Goal: Task Accomplishment & Management: Use online tool/utility

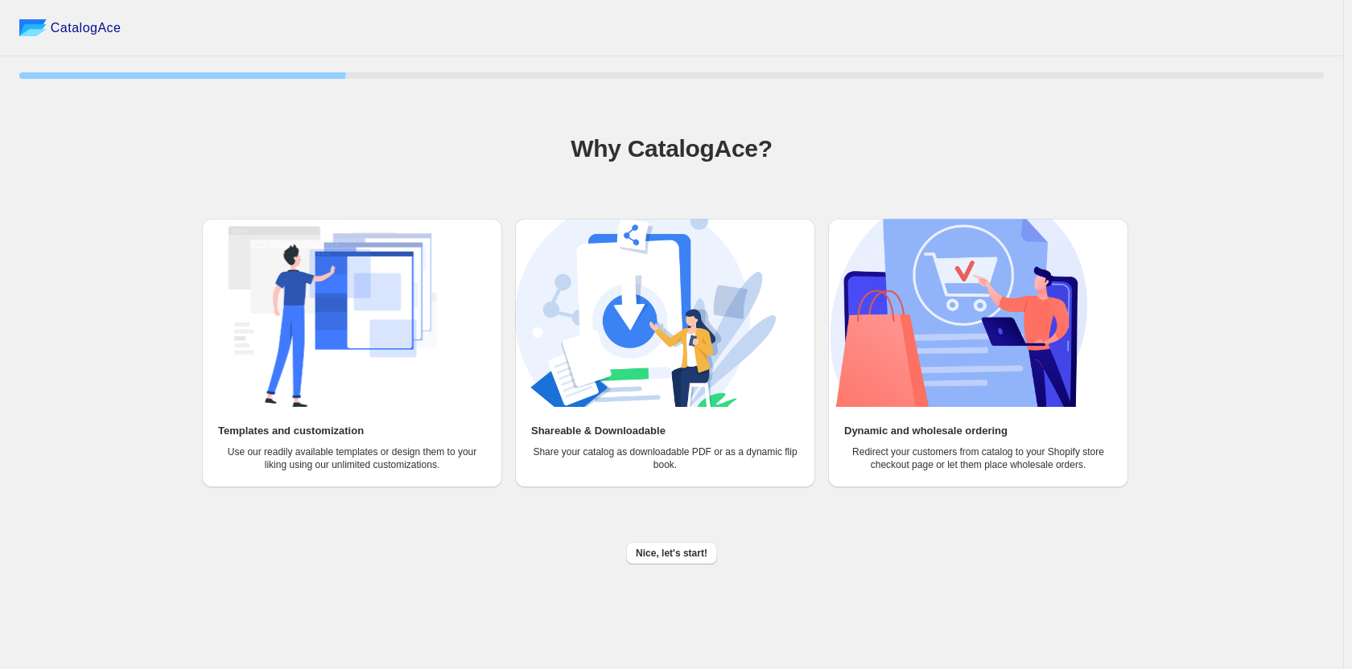
click at [391, 335] on img at bounding box center [332, 313] width 261 height 188
click at [680, 552] on span "Nice, let's start!" at bounding box center [672, 553] width 72 height 13
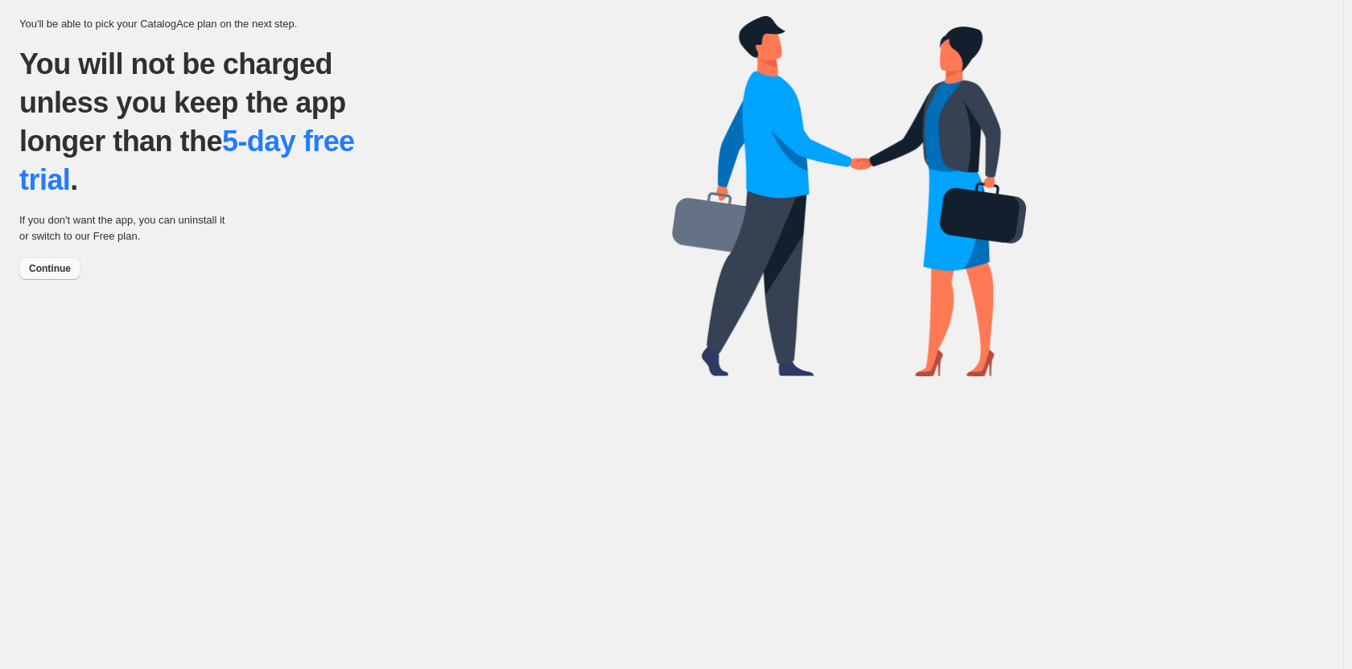
click at [46, 270] on span "Continue" at bounding box center [50, 268] width 42 height 13
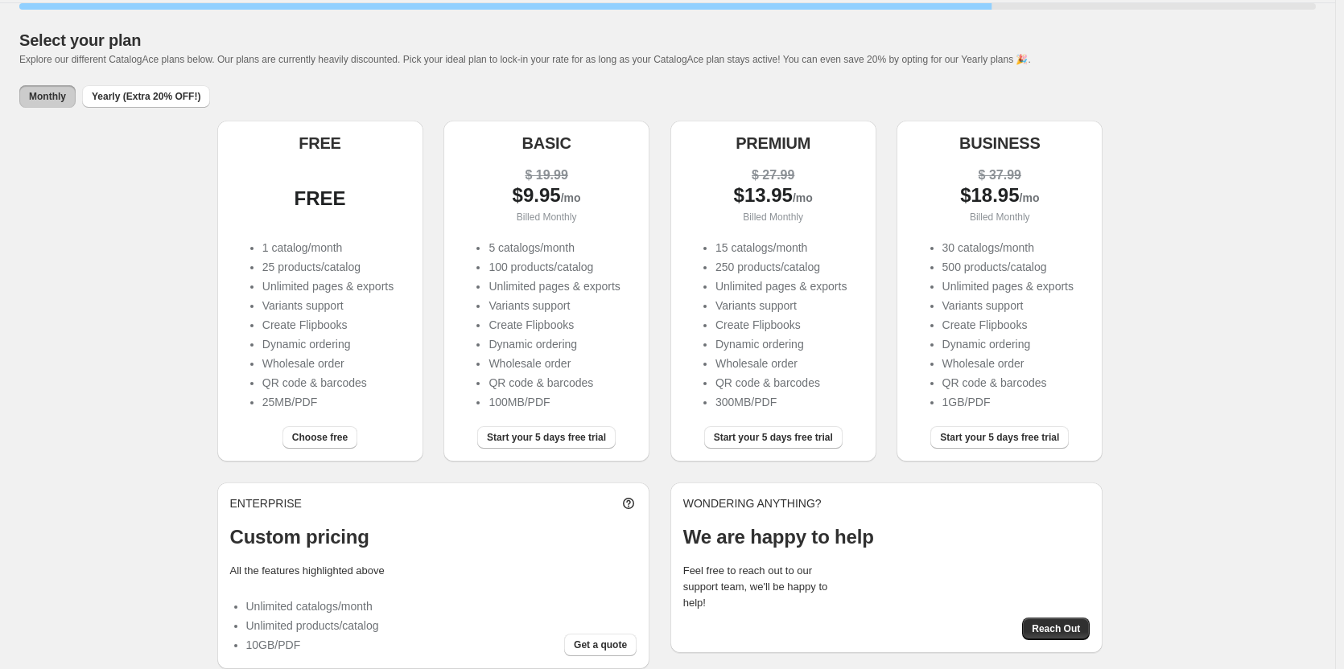
scroll to position [75, 0]
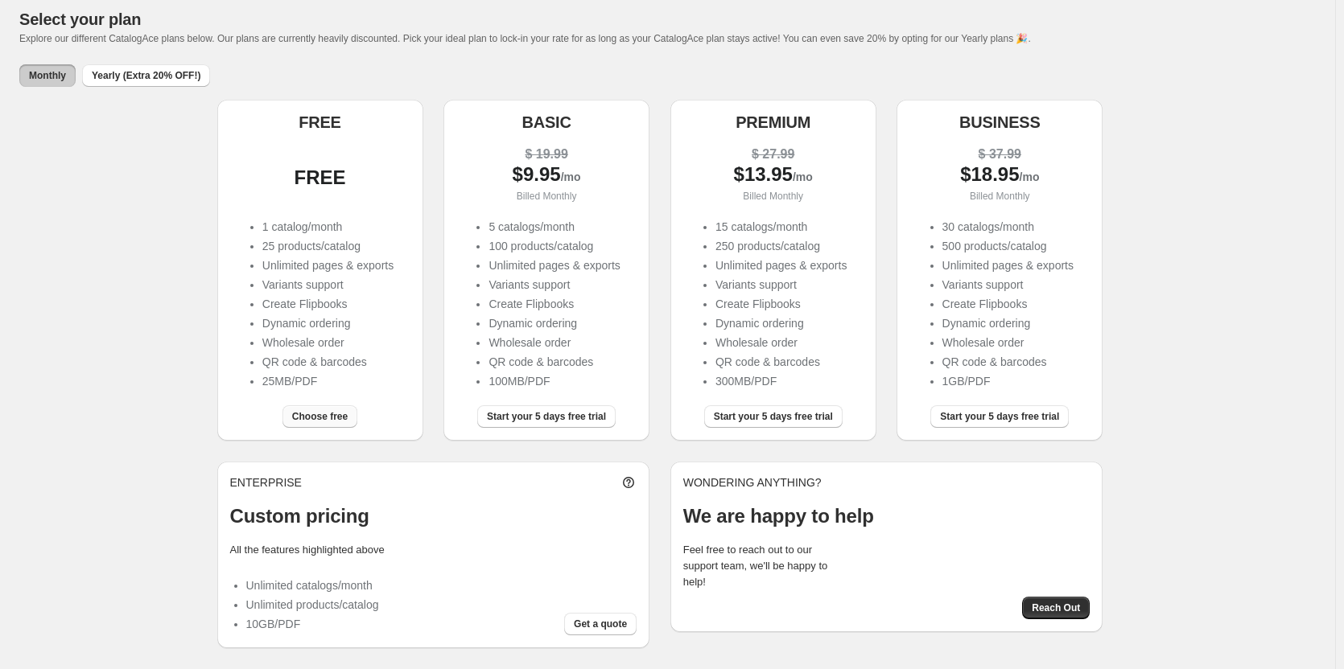
click at [327, 418] on span "Choose free" at bounding box center [320, 416] width 56 height 13
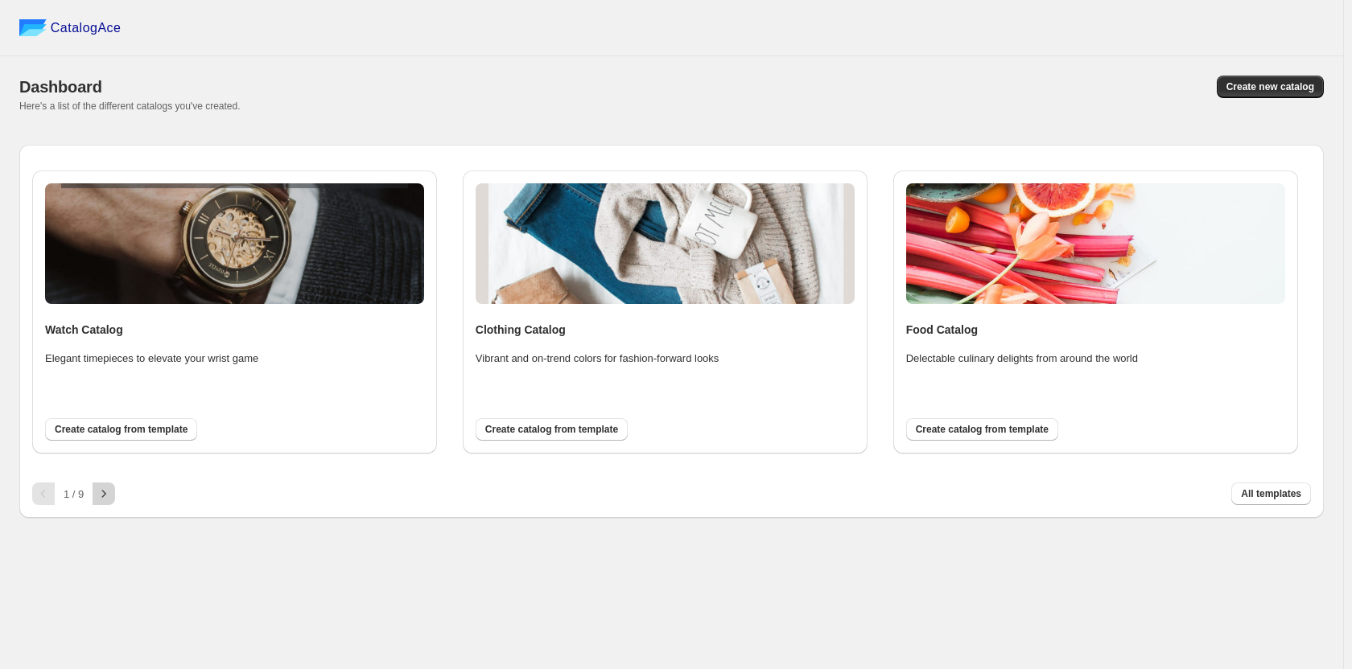
click at [97, 500] on icon "button" at bounding box center [104, 494] width 16 height 16
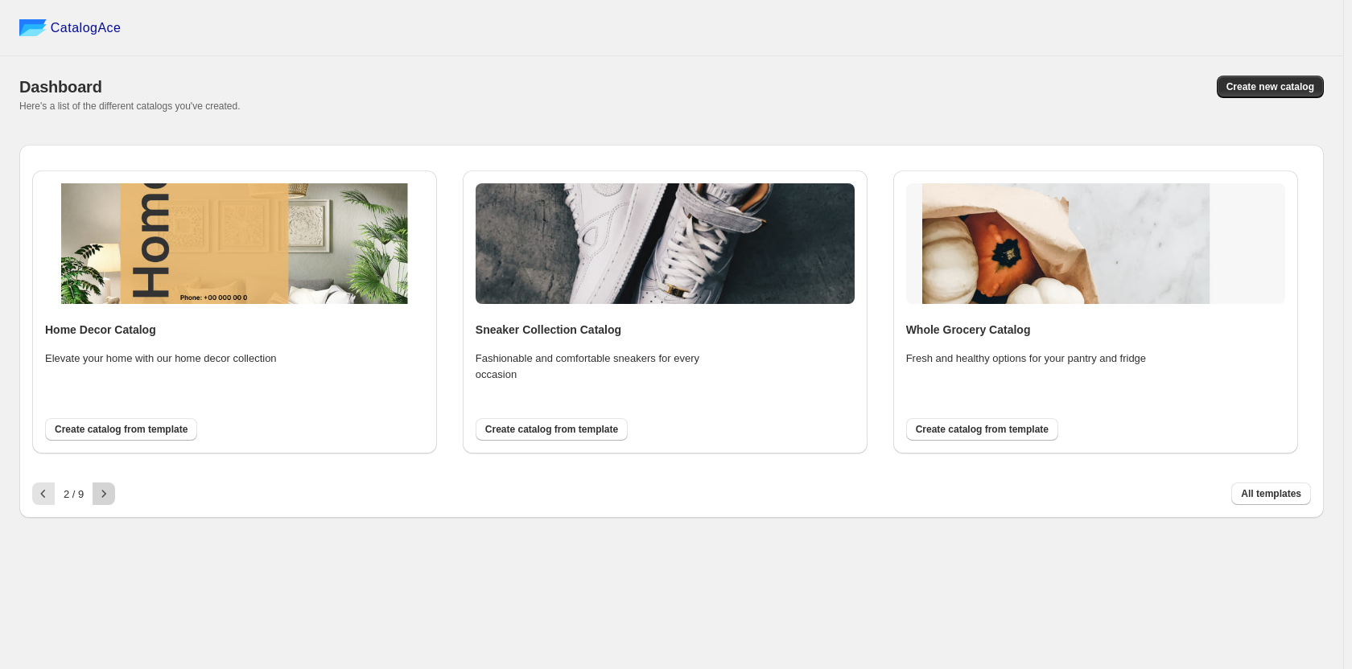
click at [97, 500] on icon "button" at bounding box center [104, 494] width 16 height 16
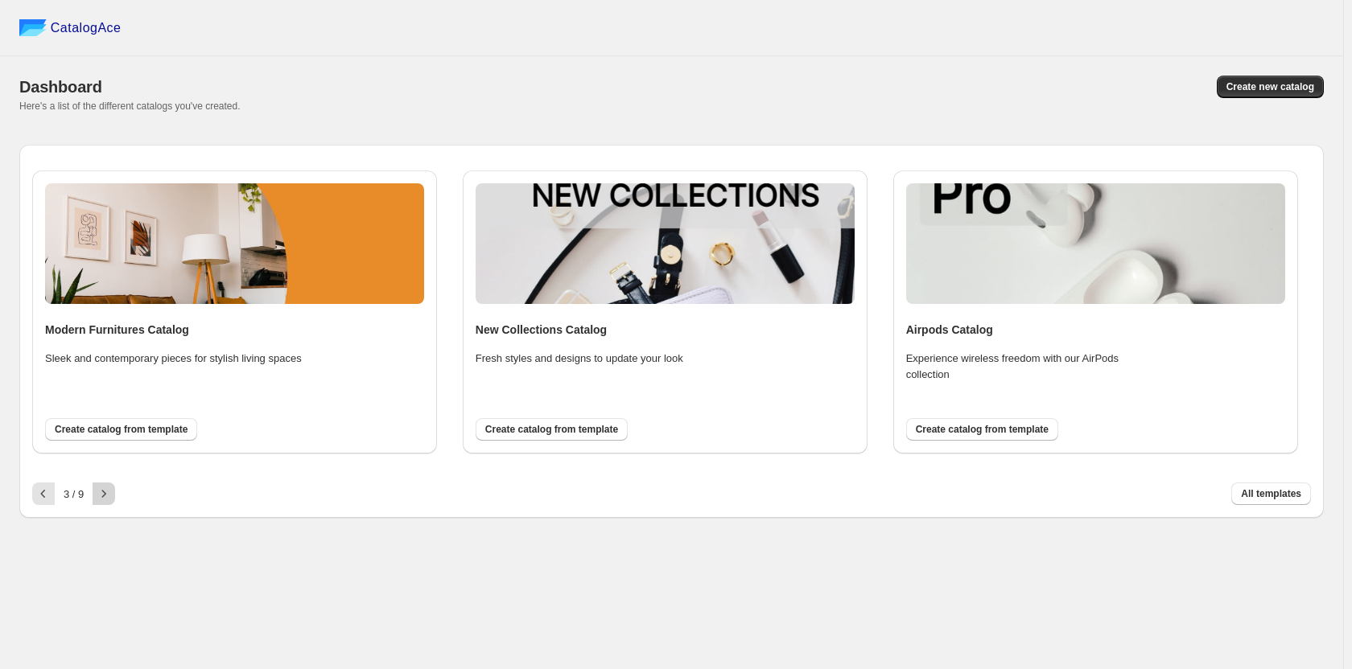
click at [97, 500] on icon "button" at bounding box center [104, 494] width 16 height 16
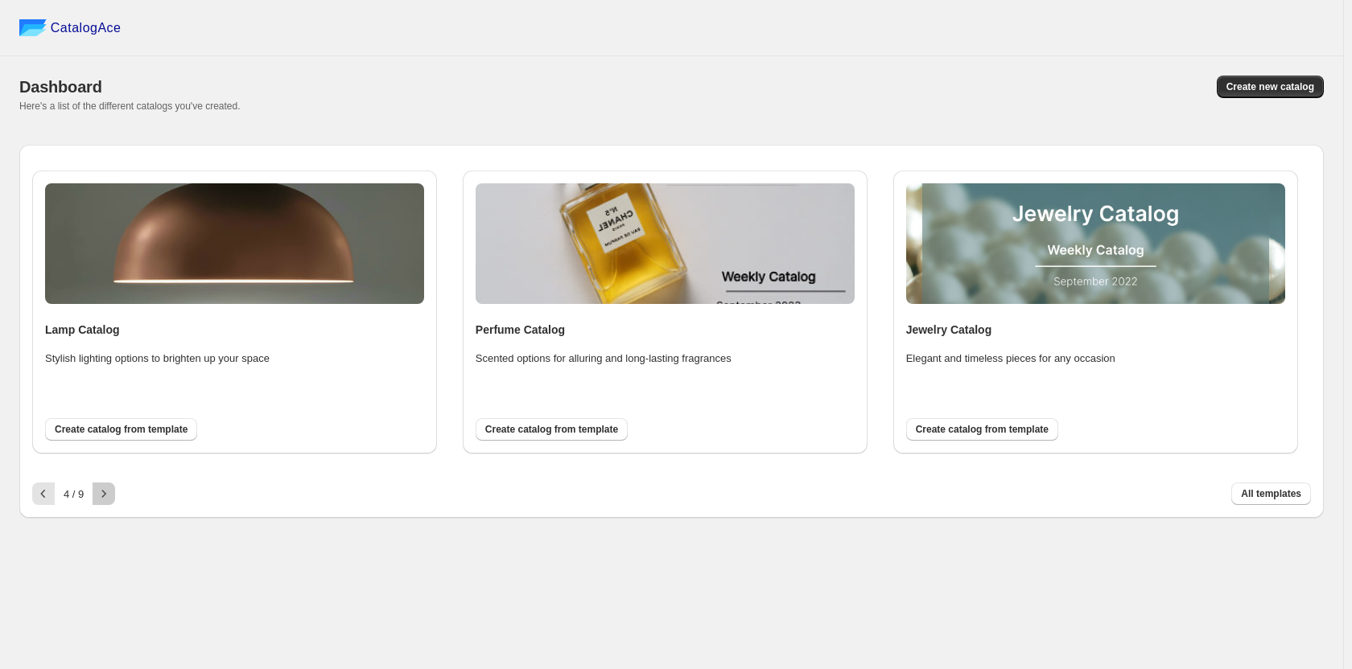
click at [97, 500] on icon "button" at bounding box center [104, 494] width 16 height 16
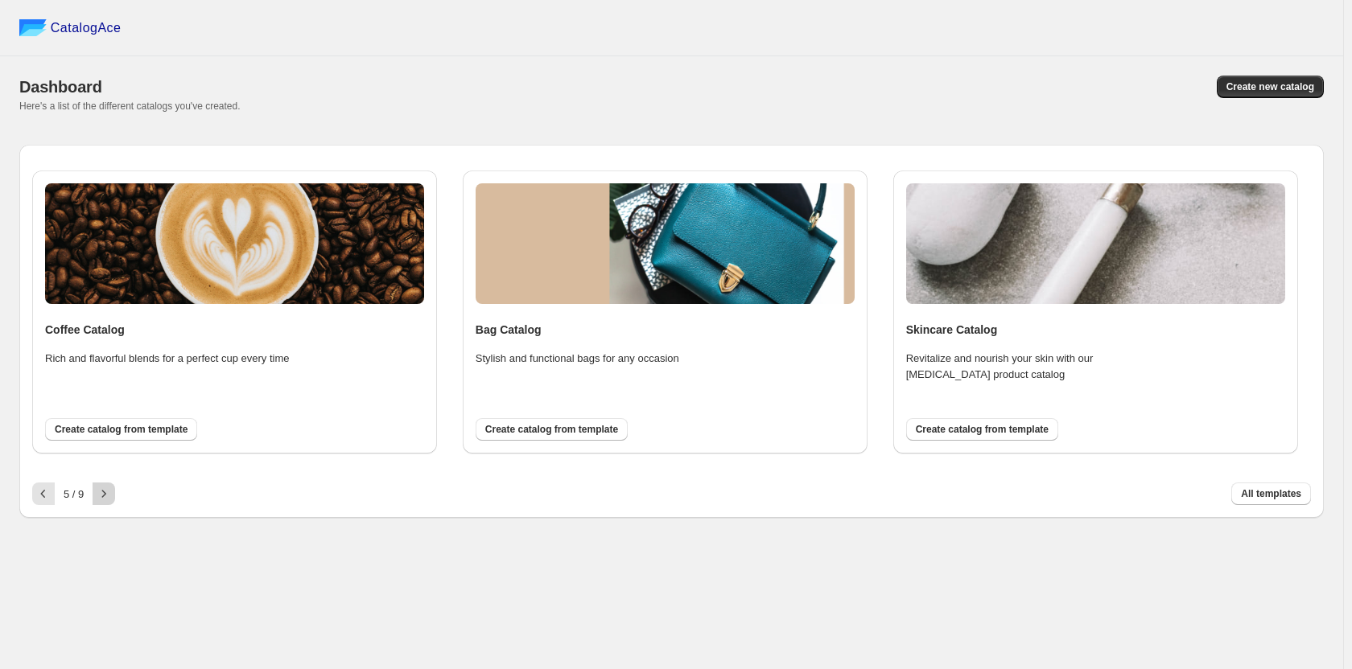
click at [97, 500] on icon "button" at bounding box center [104, 494] width 16 height 16
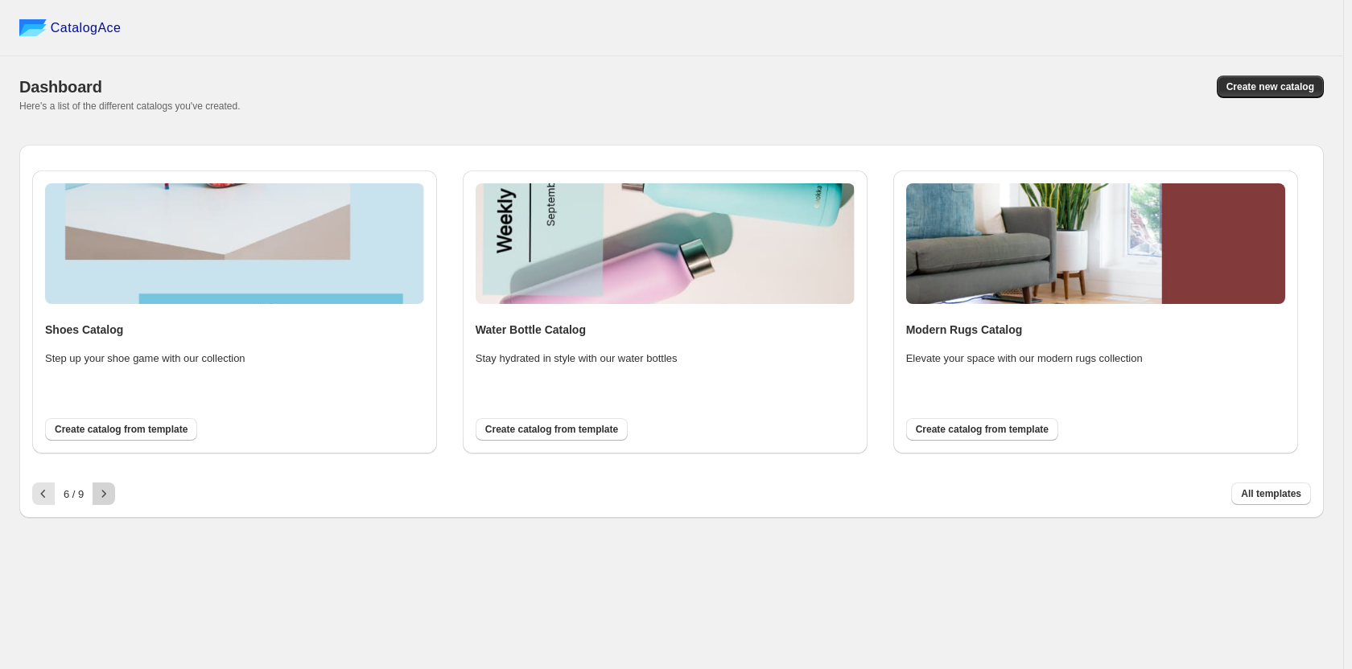
click at [97, 500] on icon "button" at bounding box center [104, 494] width 16 height 16
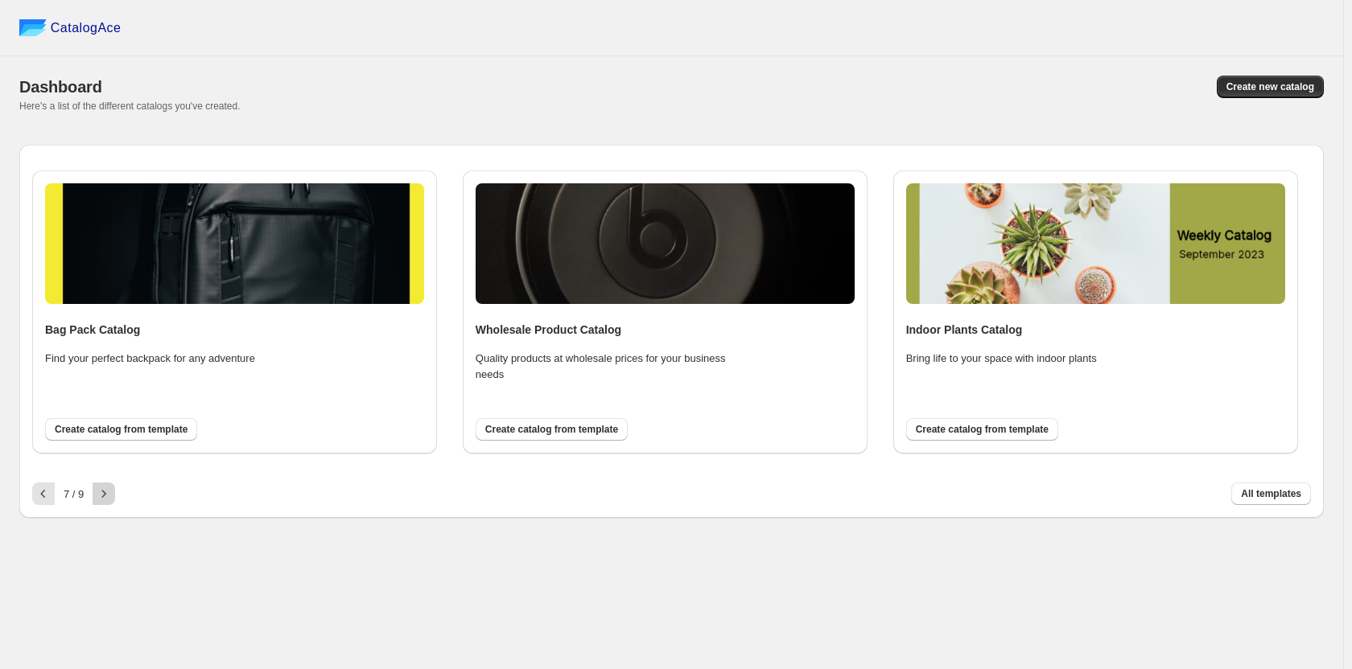
click at [97, 500] on icon "button" at bounding box center [104, 494] width 16 height 16
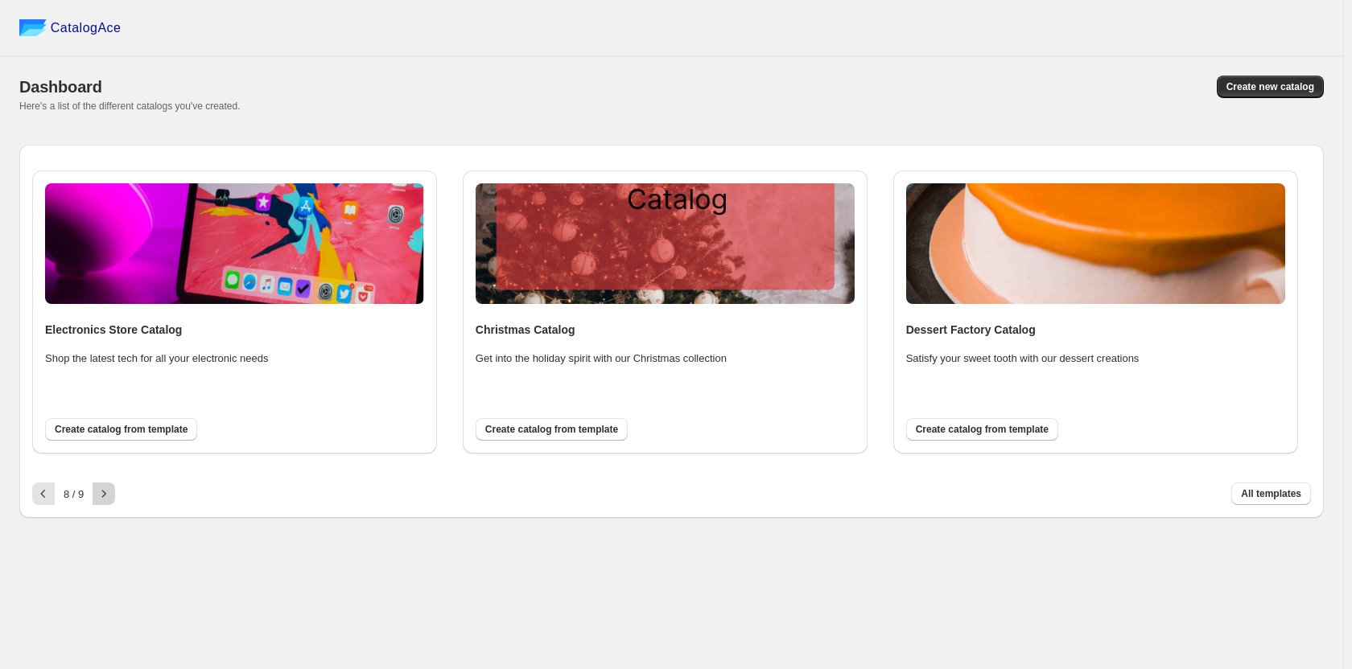
click at [97, 500] on icon "button" at bounding box center [104, 494] width 16 height 16
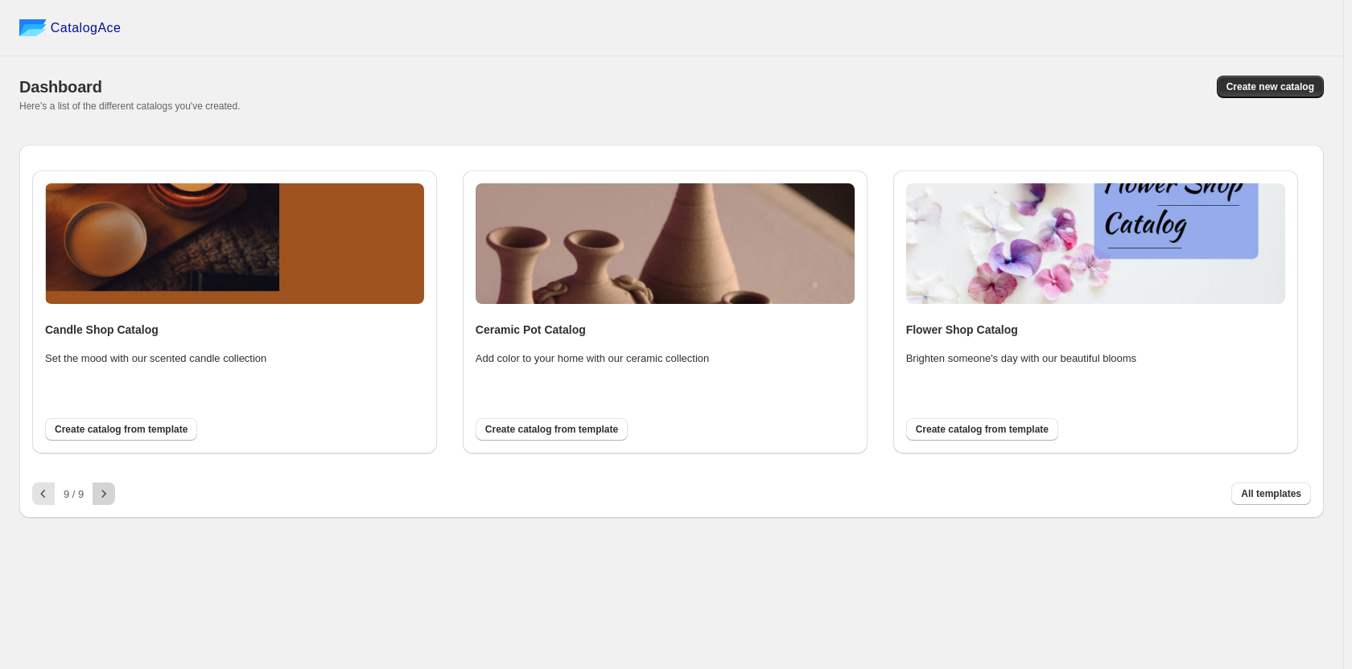
click at [97, 500] on div at bounding box center [104, 494] width 23 height 23
click at [37, 496] on icon "button" at bounding box center [43, 494] width 16 height 16
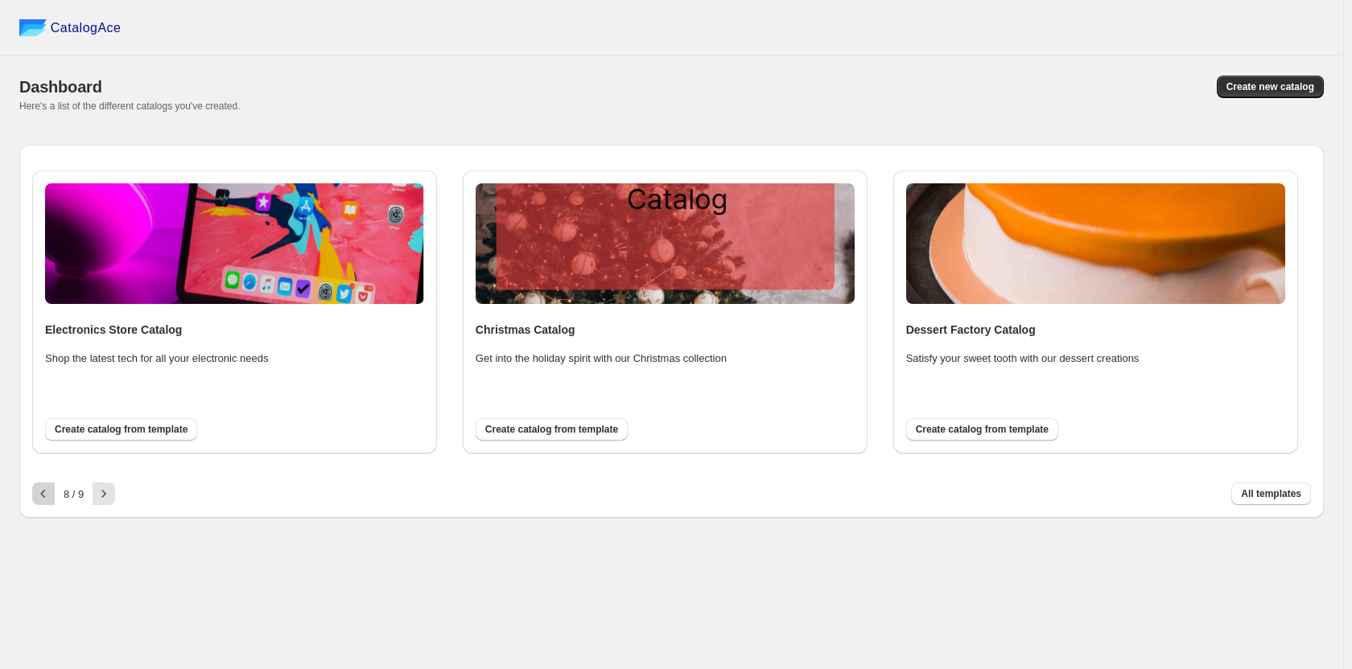
click at [37, 496] on icon "button" at bounding box center [43, 494] width 16 height 16
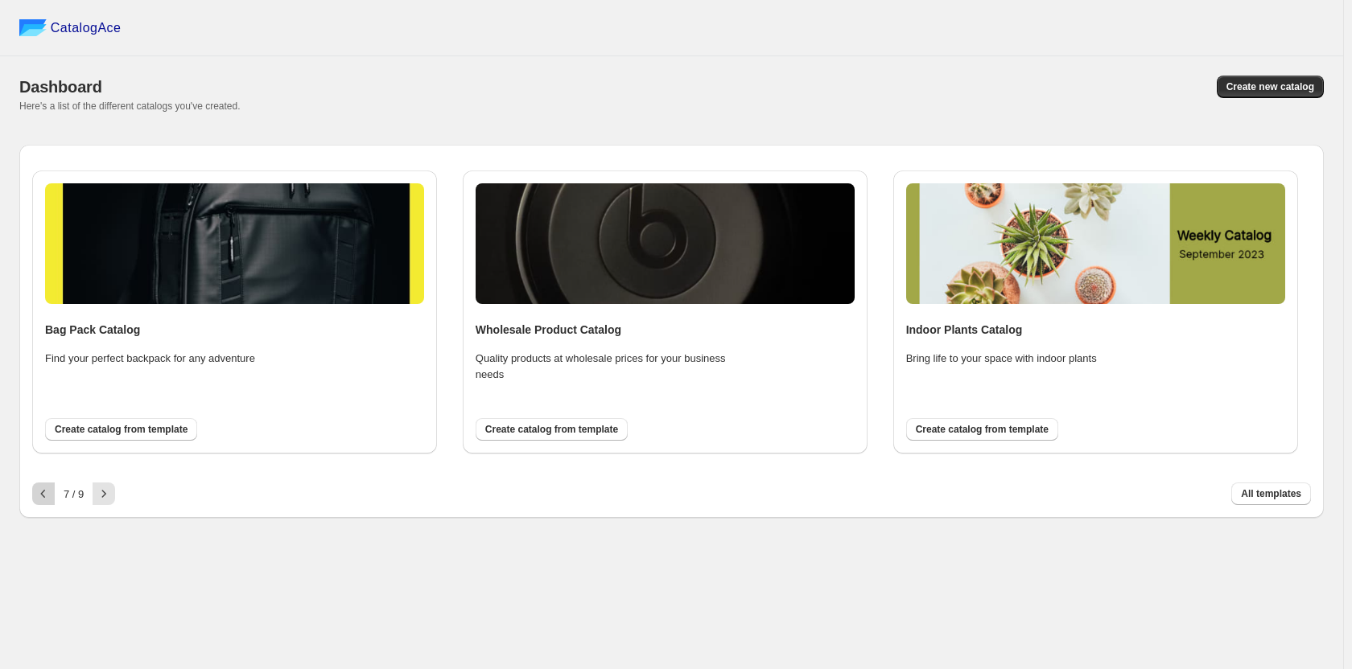
click at [37, 496] on icon "button" at bounding box center [43, 494] width 16 height 16
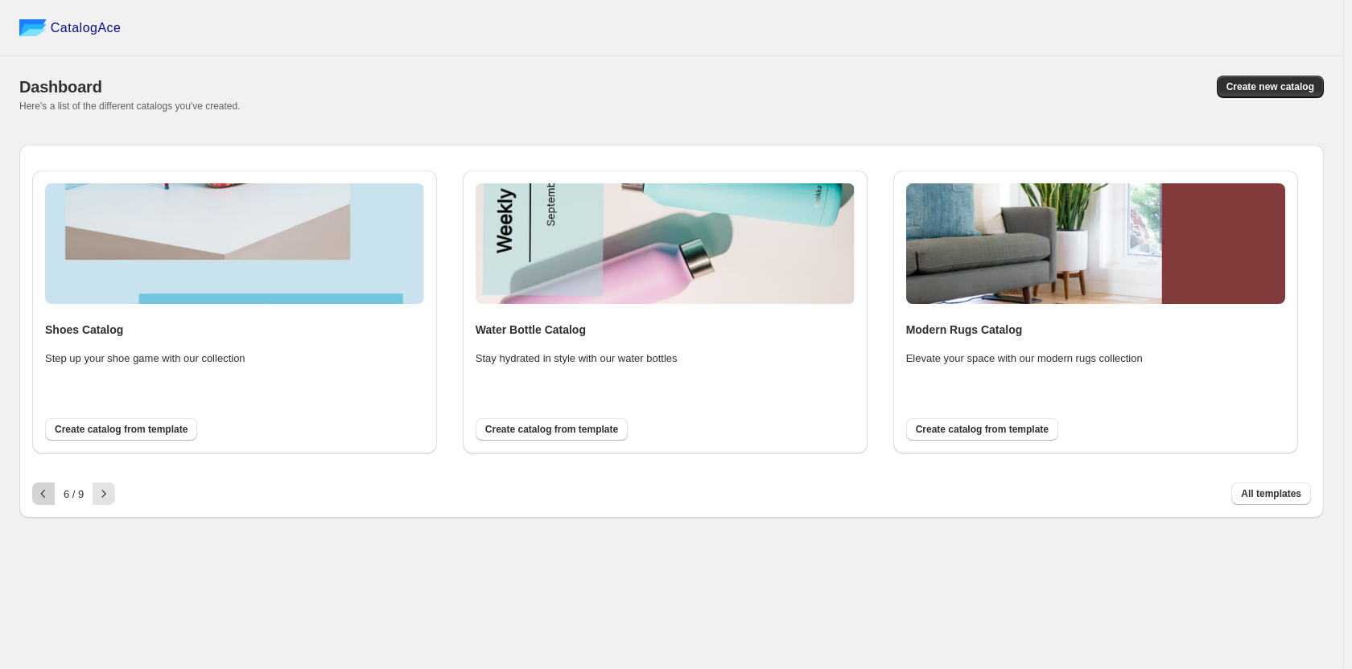
click at [37, 496] on icon "button" at bounding box center [43, 494] width 16 height 16
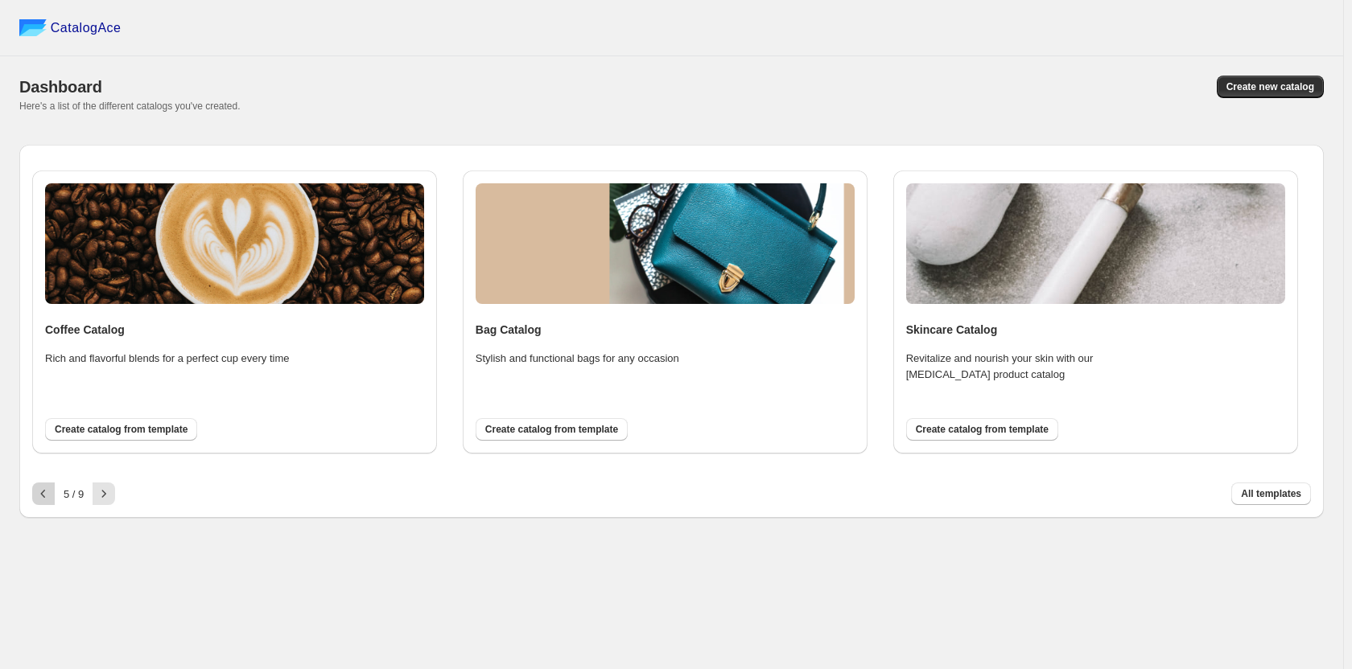
click at [37, 496] on icon "button" at bounding box center [43, 494] width 16 height 16
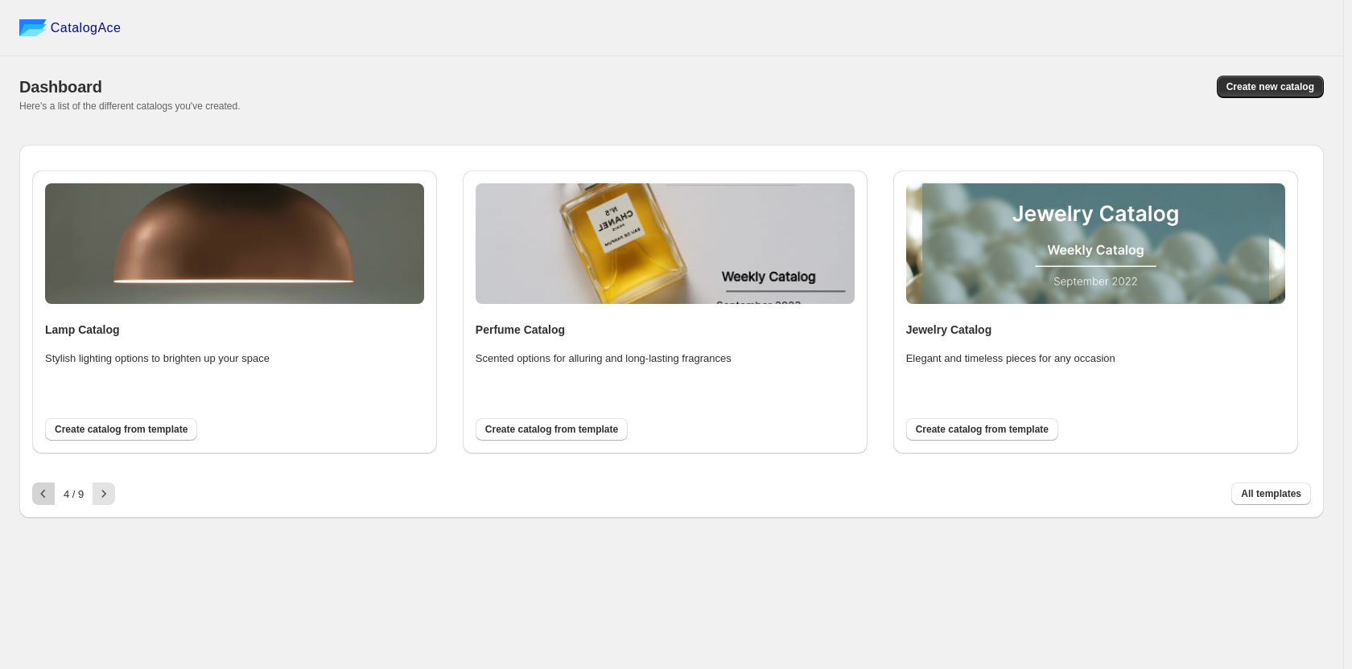
click at [37, 496] on icon "button" at bounding box center [43, 494] width 16 height 16
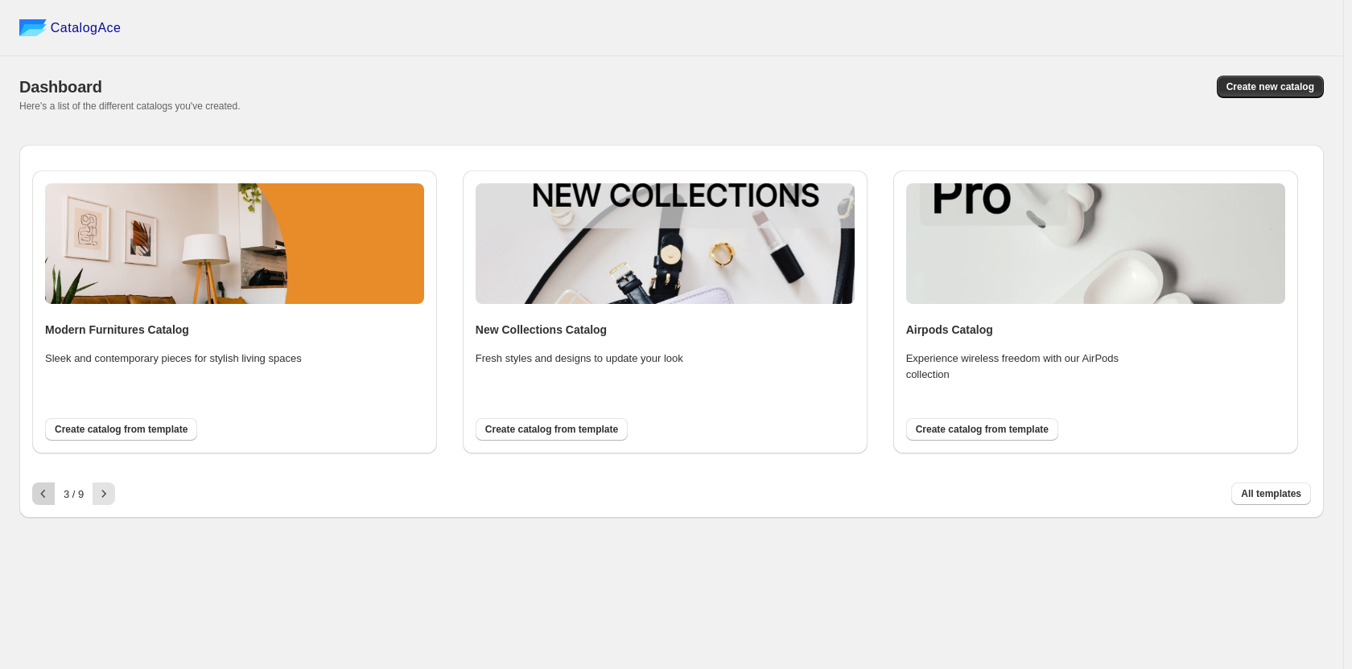
click at [37, 496] on icon "button" at bounding box center [43, 494] width 16 height 16
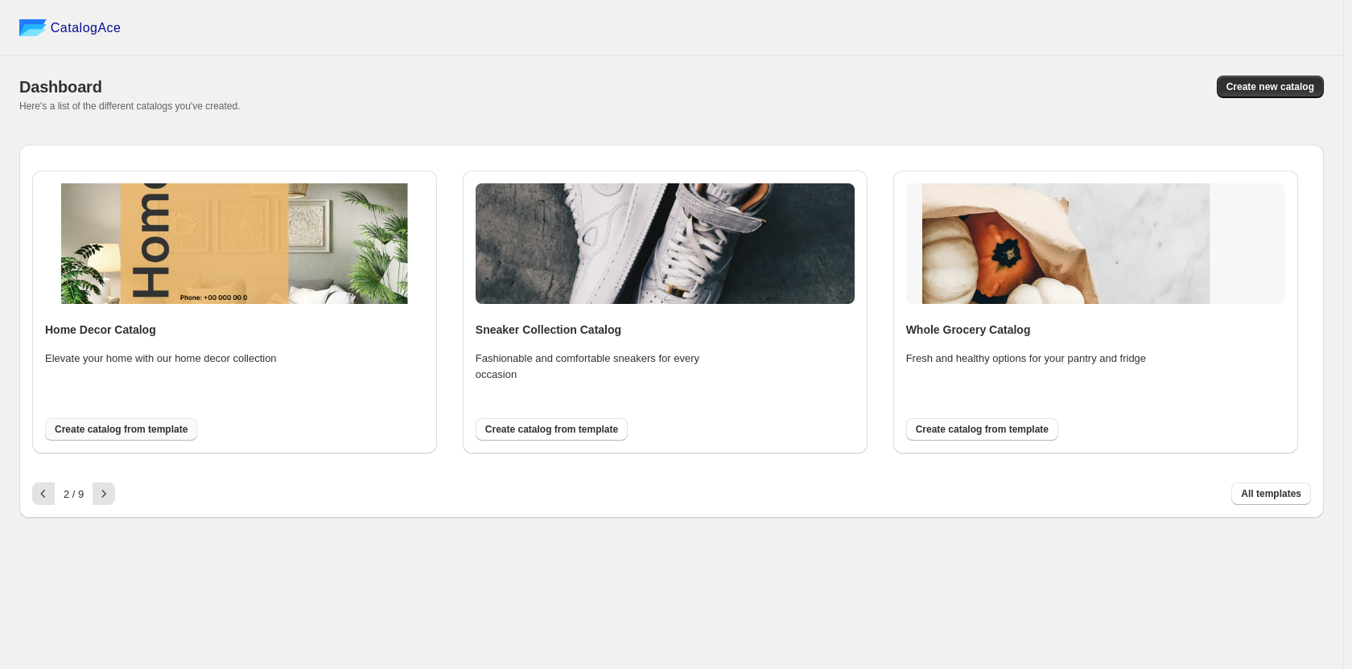
click at [175, 431] on span "Create catalog from template" at bounding box center [121, 429] width 133 height 13
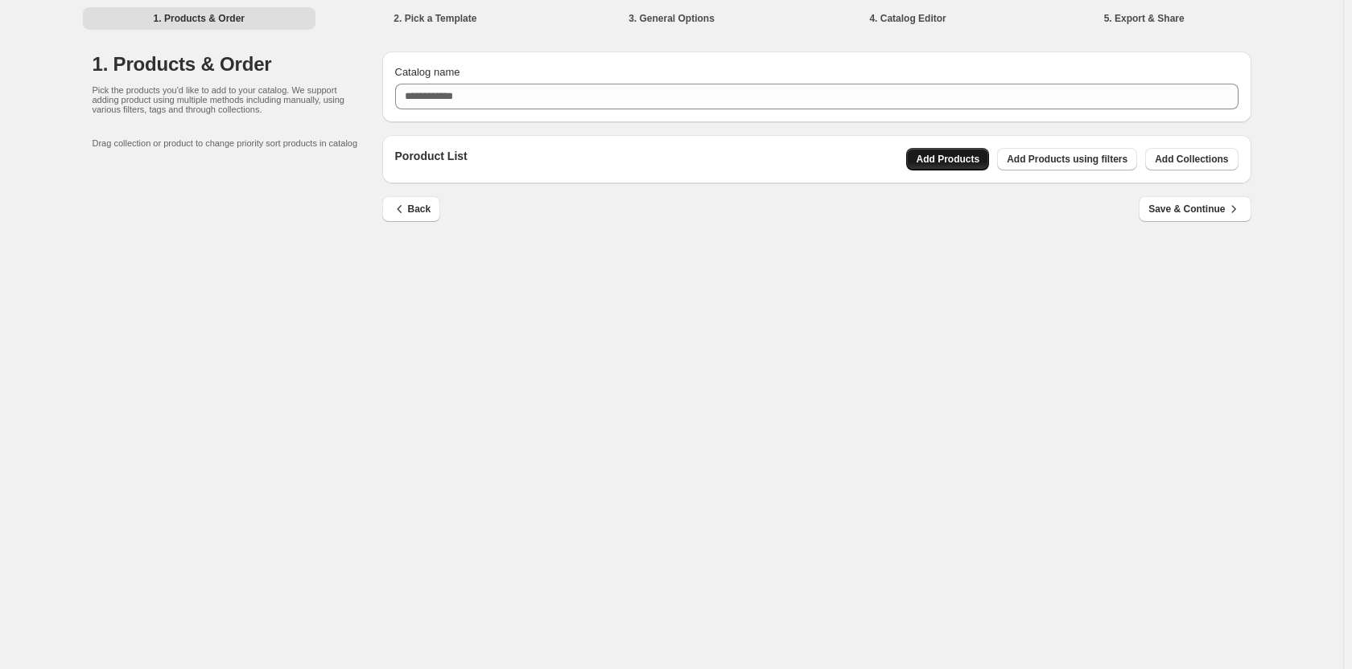
click at [972, 158] on span "Add Products" at bounding box center [948, 159] width 64 height 13
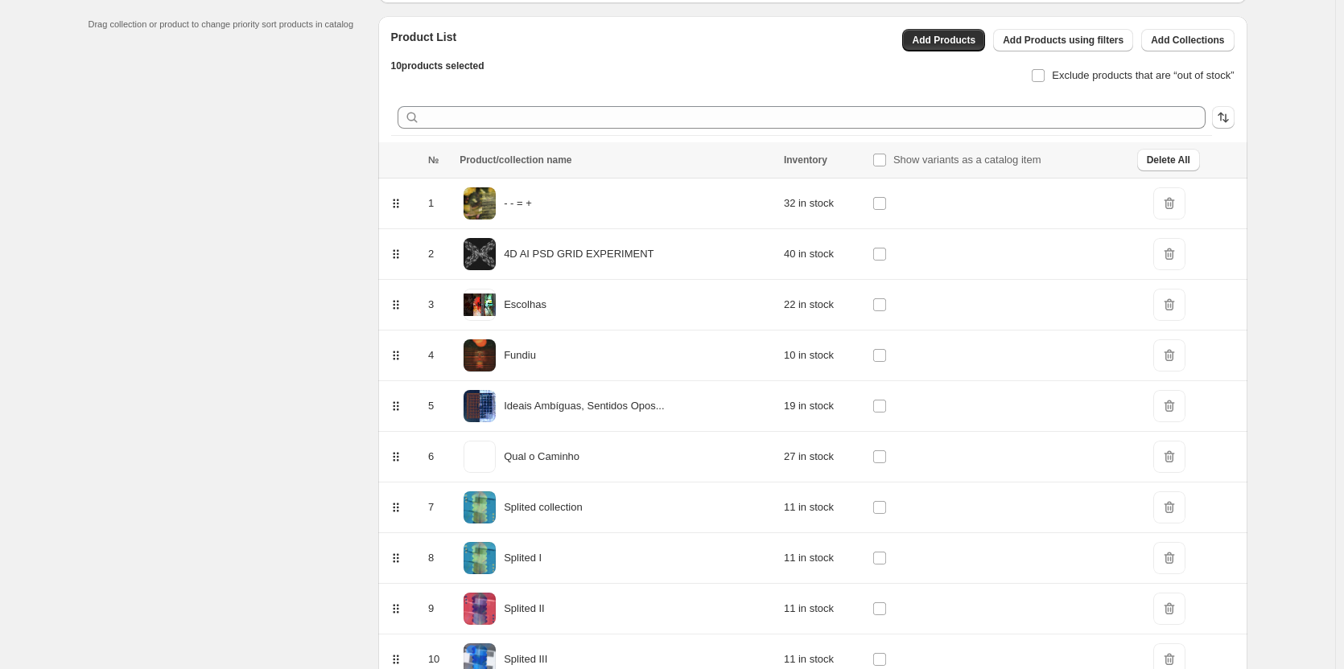
scroll to position [200, 0]
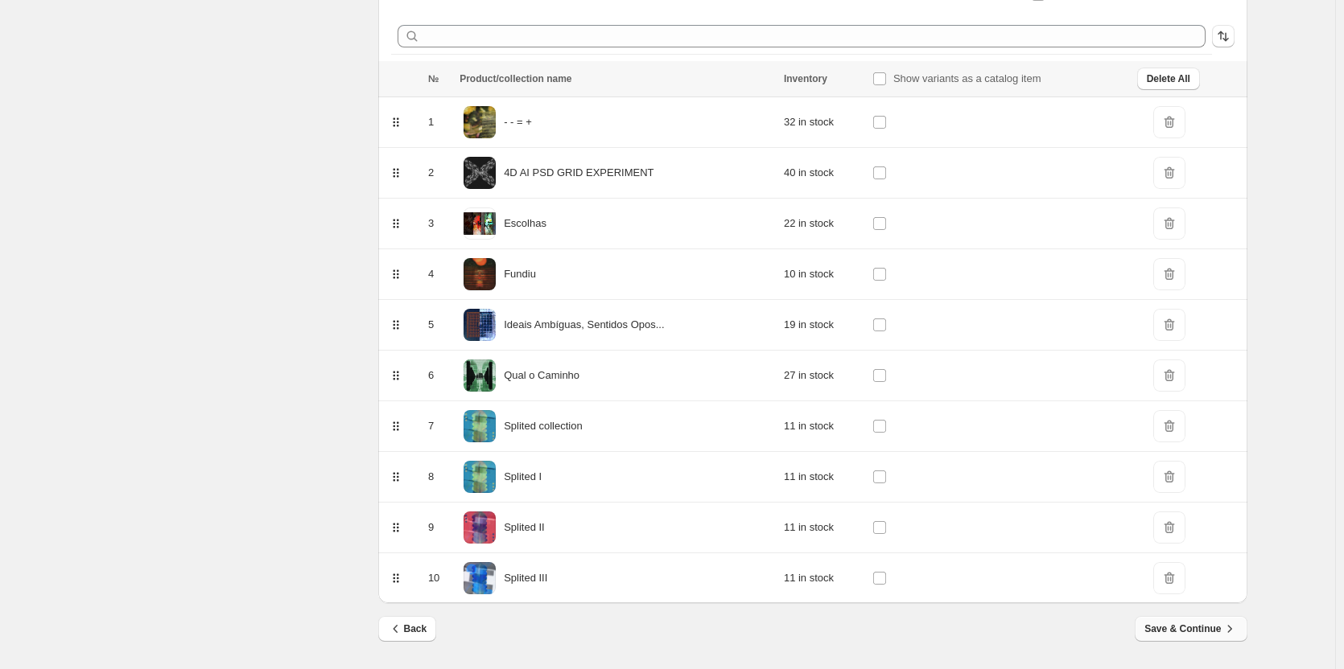
click at [1223, 636] on span "Save & Continue" at bounding box center [1190, 629] width 93 height 16
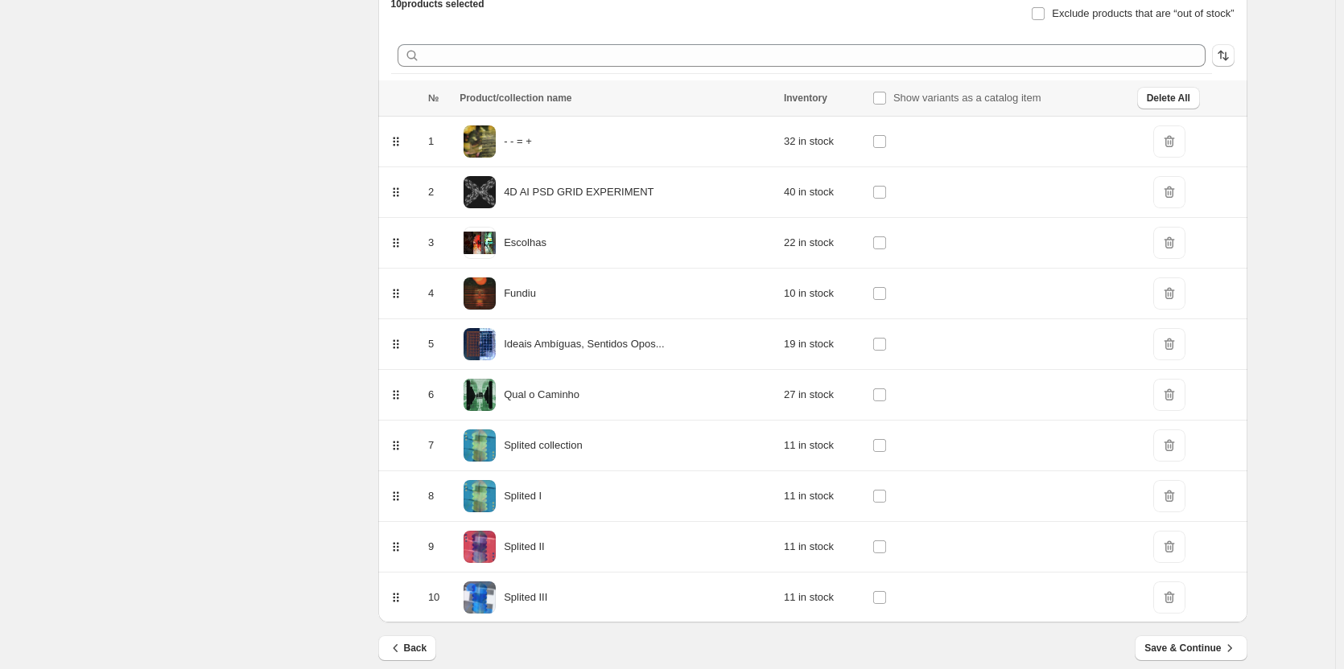
click at [1171, 452] on span "DeleteIcon" at bounding box center [1169, 446] width 32 height 32
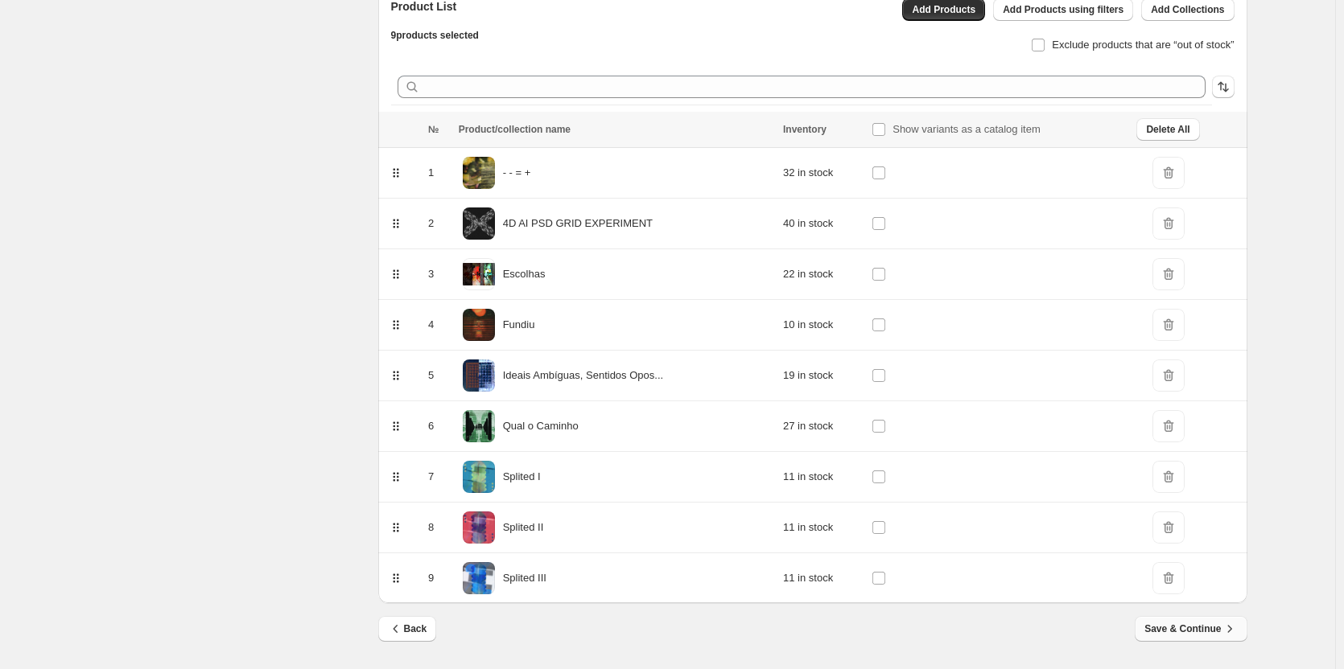
click at [1187, 633] on span "Save & Continue" at bounding box center [1190, 629] width 93 height 16
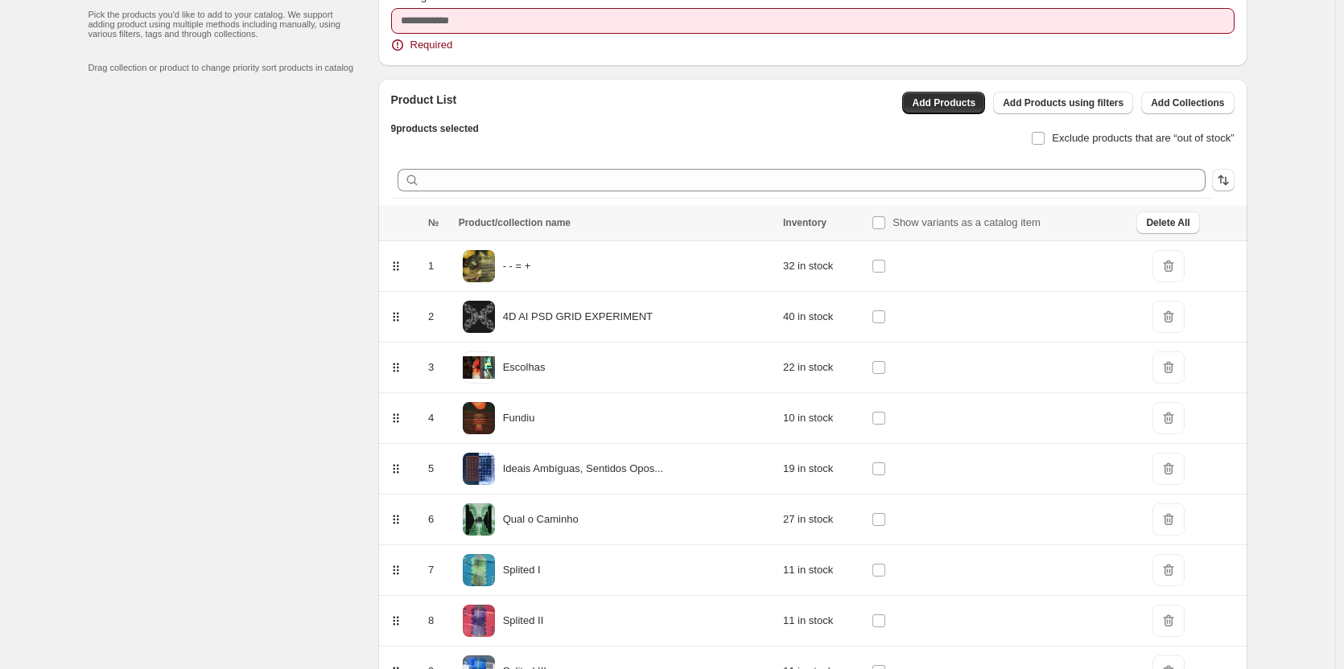
scroll to position [0, 0]
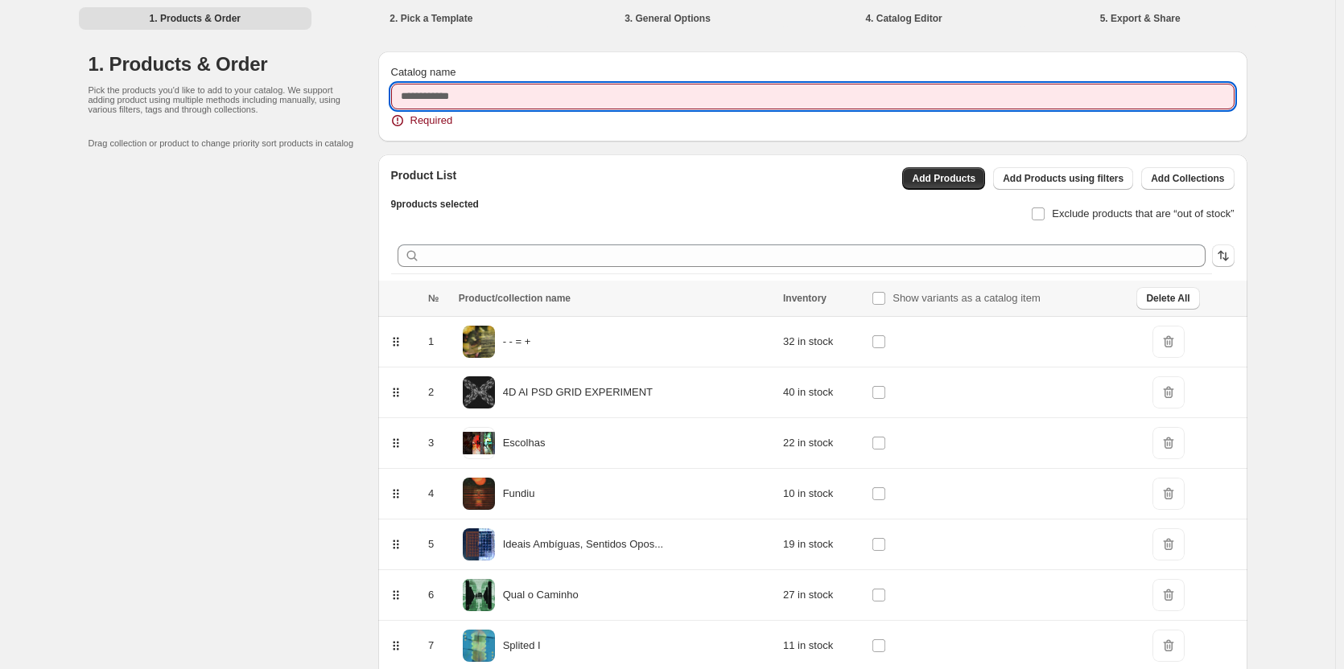
click at [570, 97] on input "Catalog name" at bounding box center [812, 97] width 843 height 26
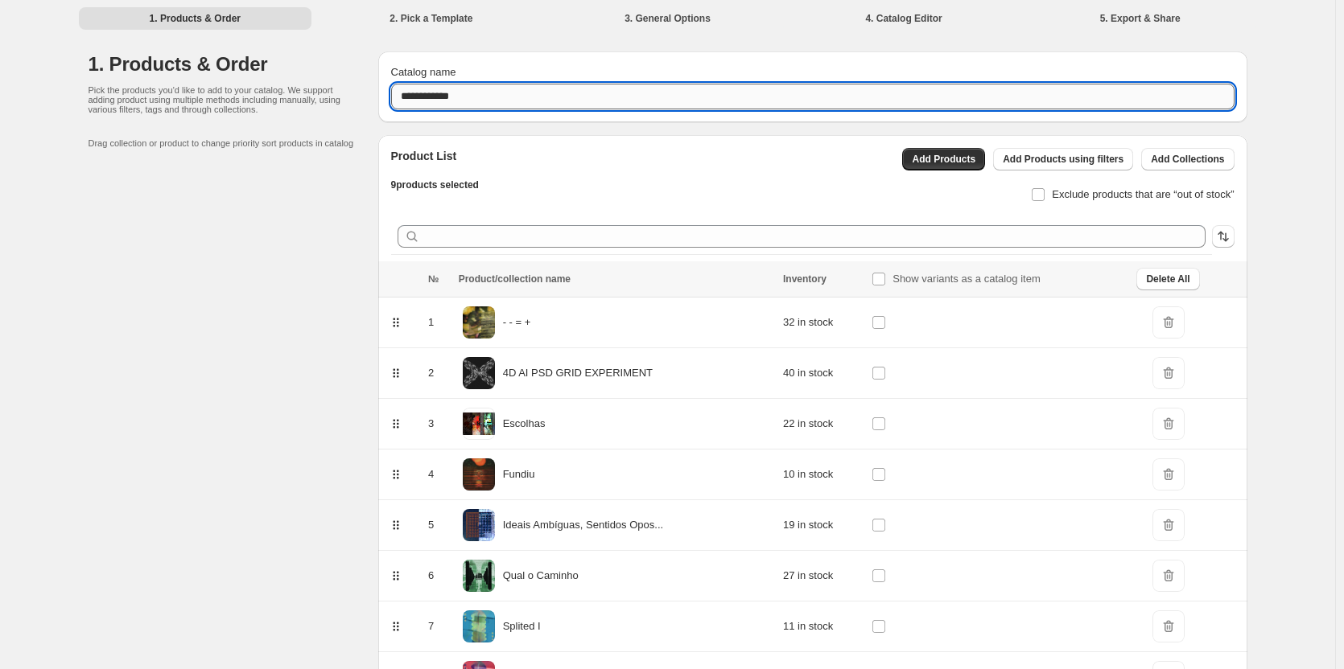
type input "**********"
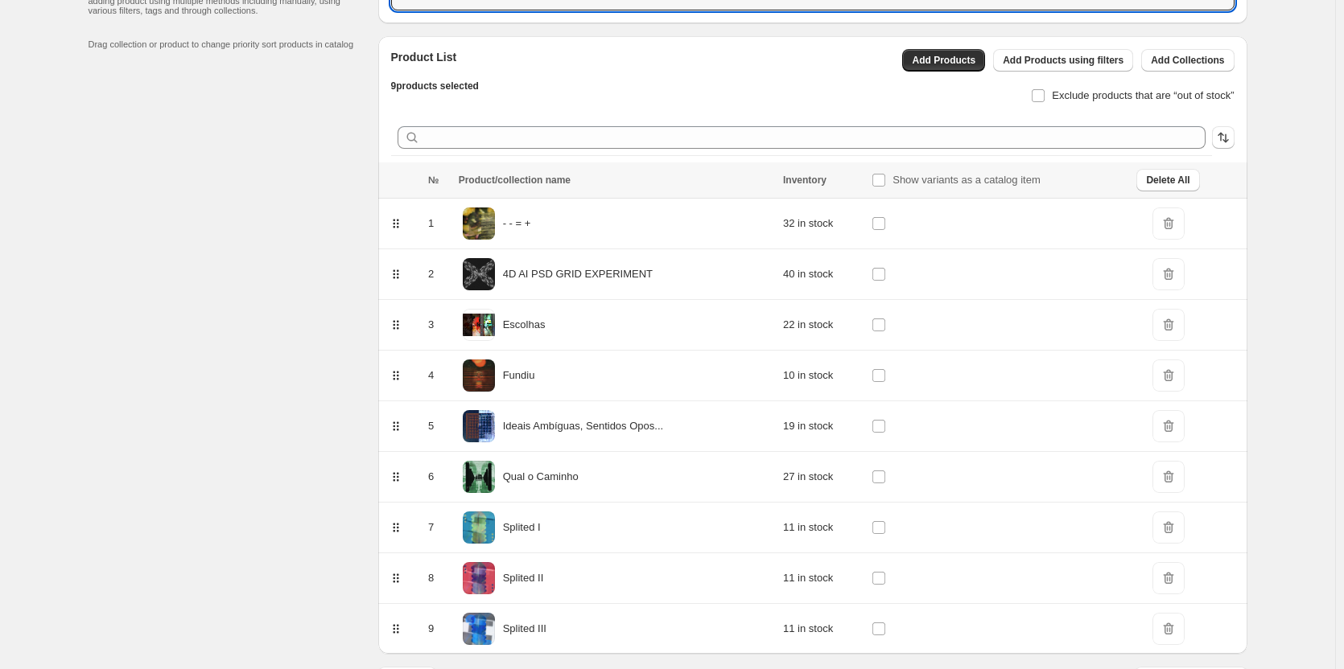
scroll to position [150, 0]
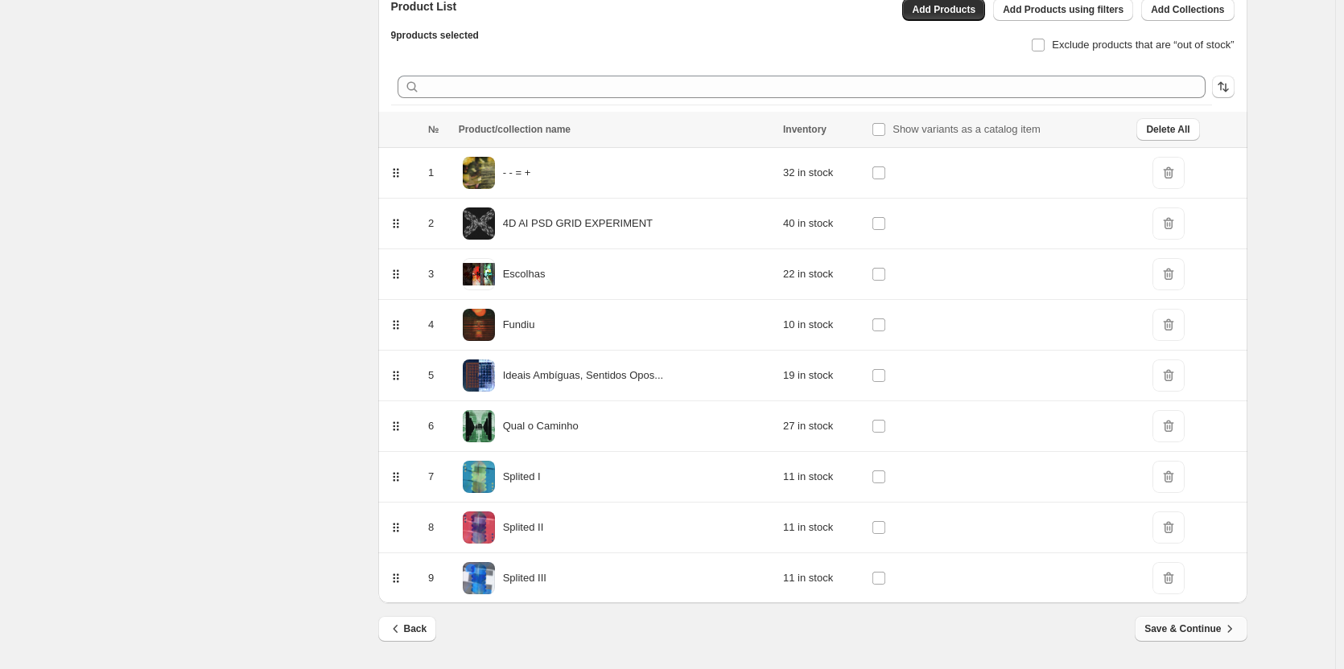
click at [1196, 640] on button "Save & Continue" at bounding box center [1190, 629] width 112 height 26
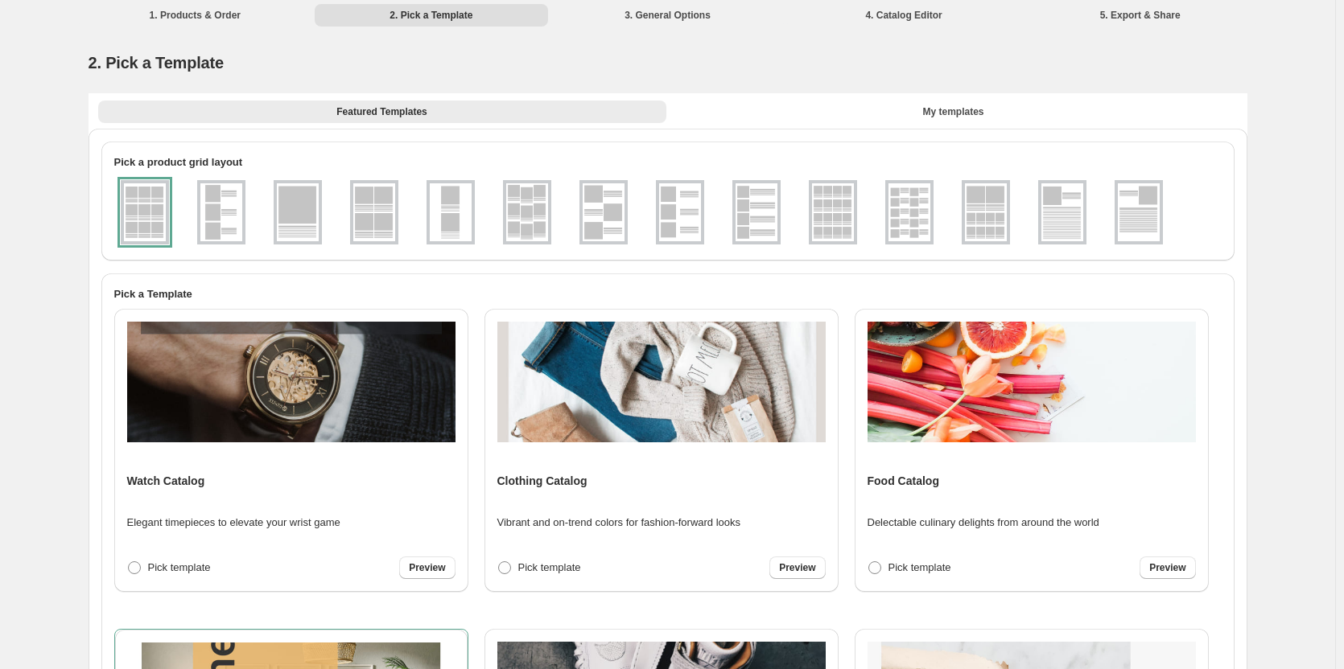
scroll to position [0, 0]
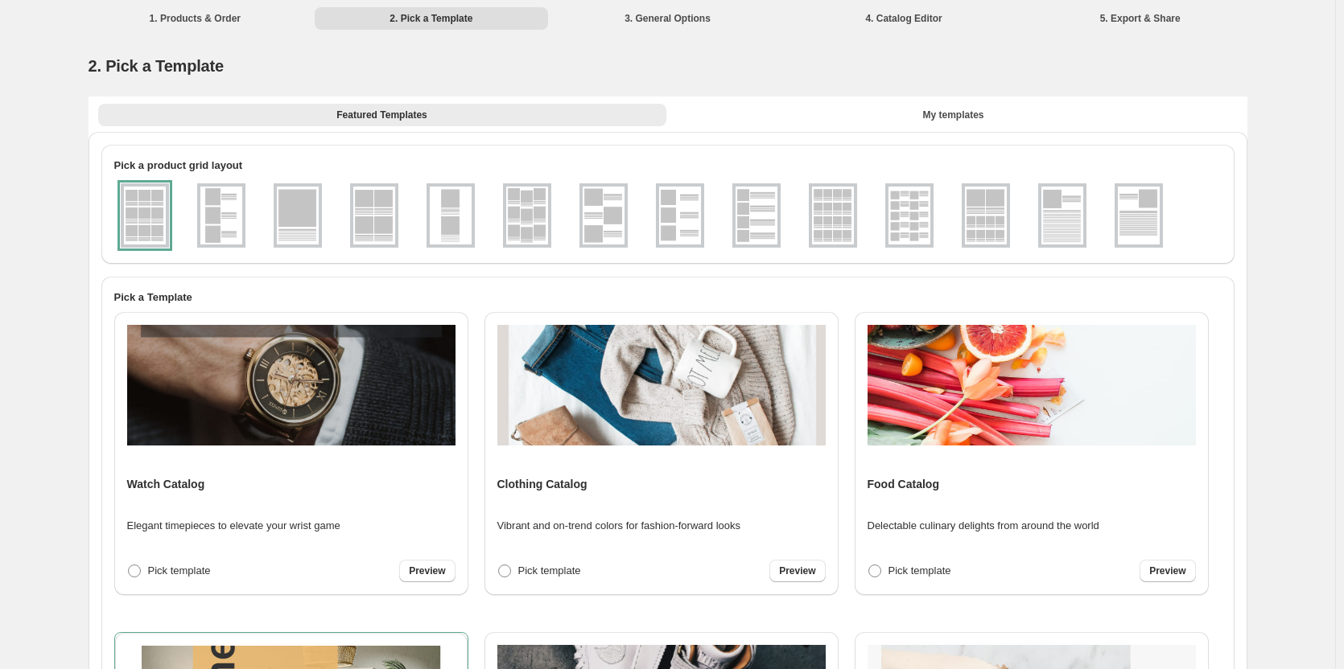
click at [237, 224] on img at bounding box center [221, 216] width 42 height 58
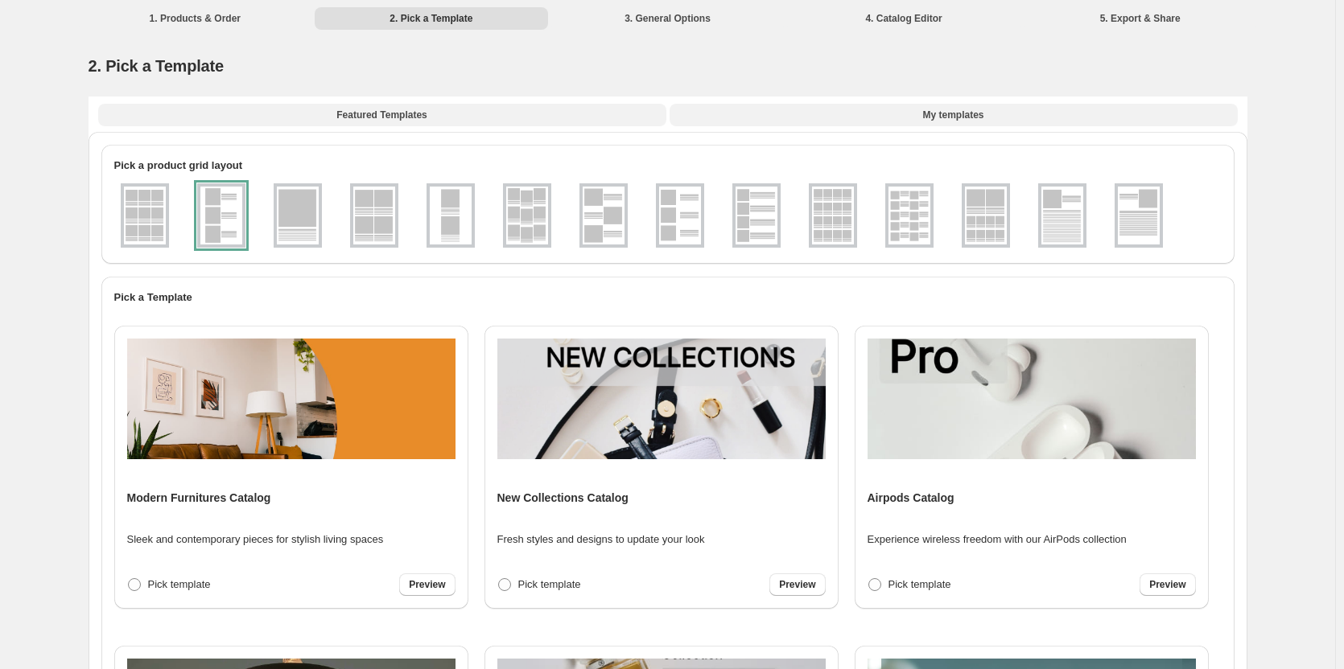
click at [944, 116] on span "My templates" at bounding box center [952, 115] width 61 height 13
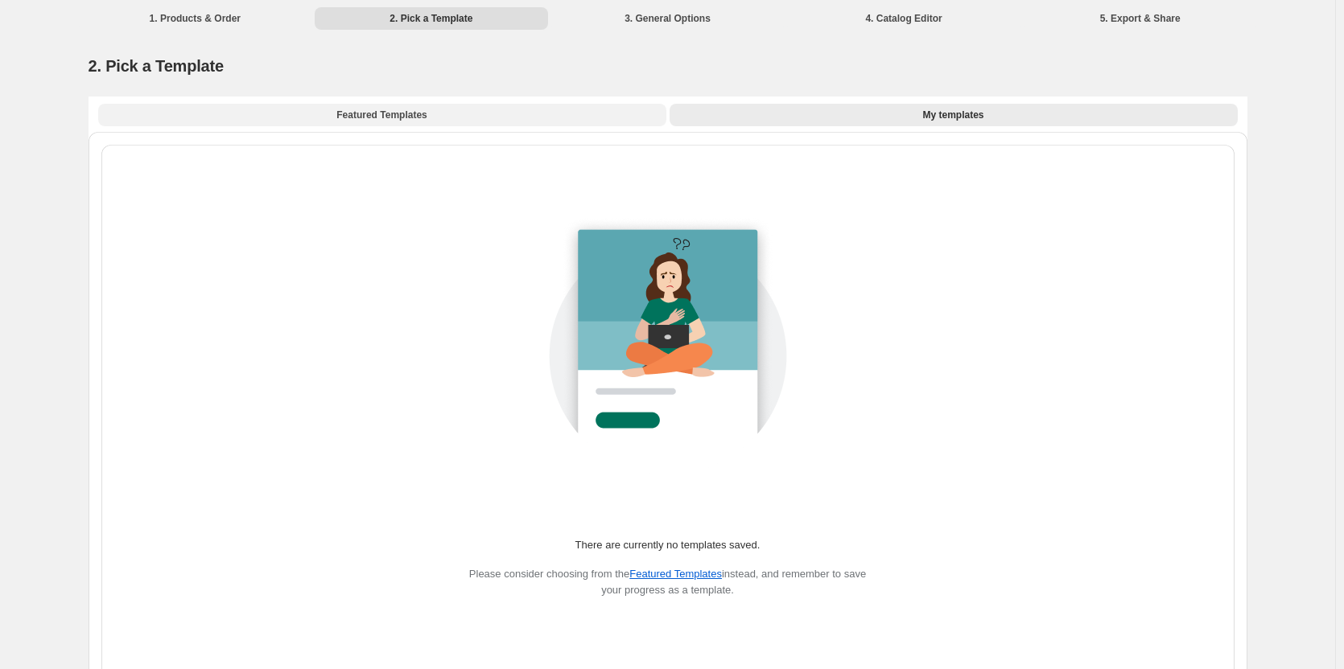
click at [454, 119] on button "Featured Templates" at bounding box center [382, 115] width 568 height 23
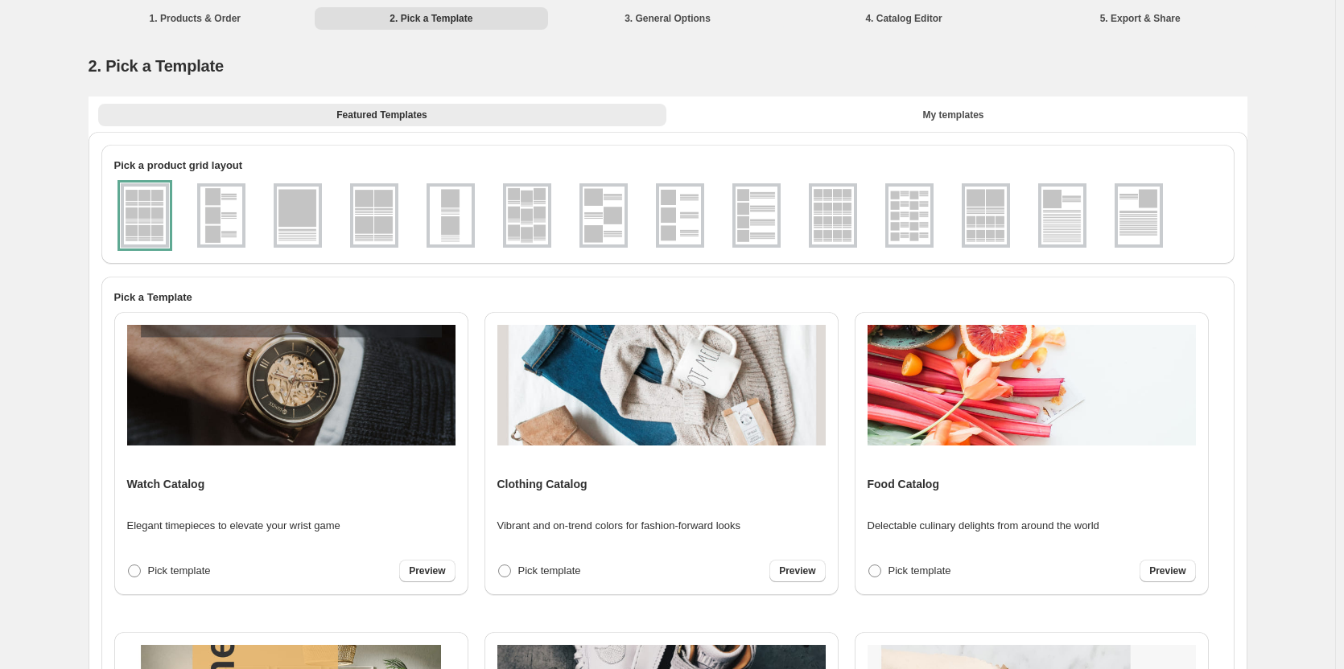
click at [294, 230] on img at bounding box center [298, 216] width 42 height 58
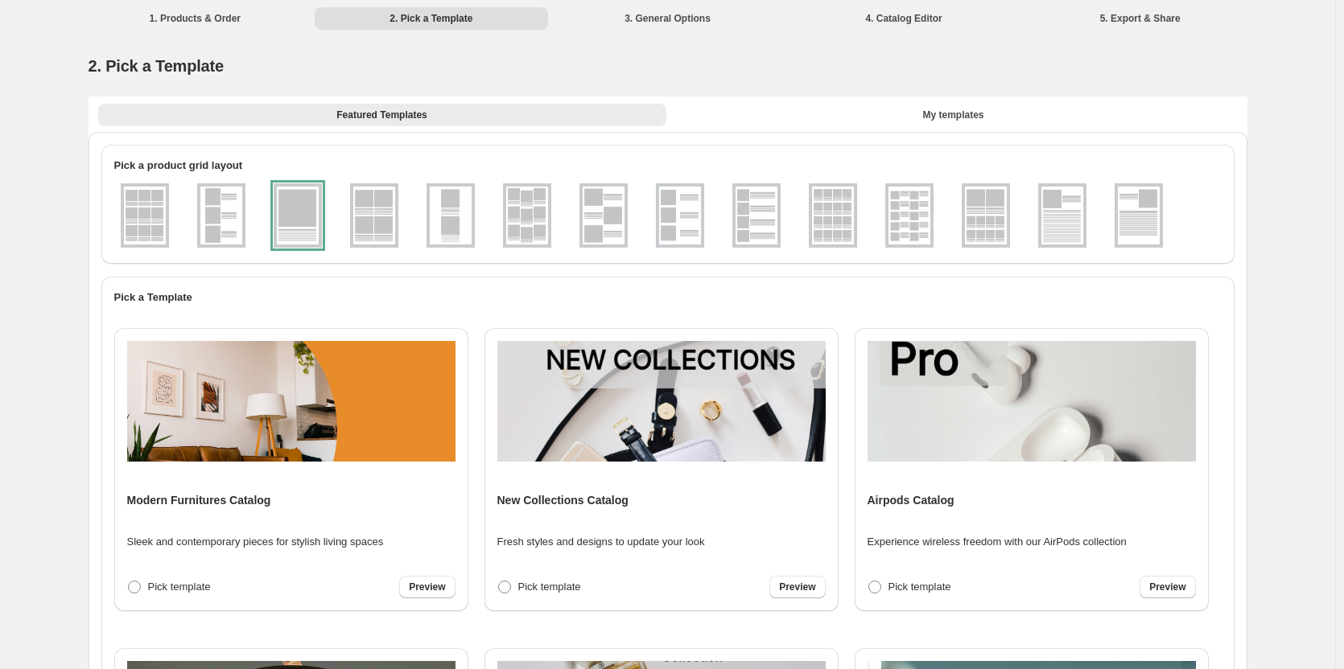
scroll to position [626, 0]
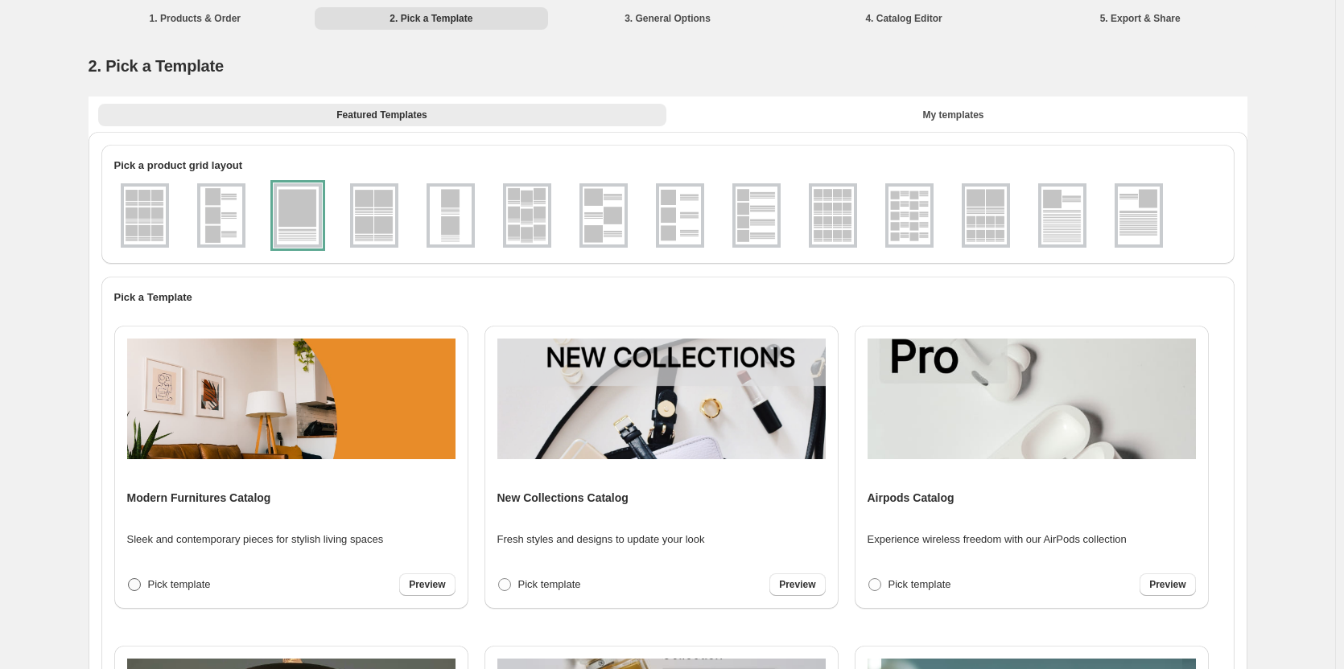
click at [135, 586] on span at bounding box center [134, 584] width 13 height 13
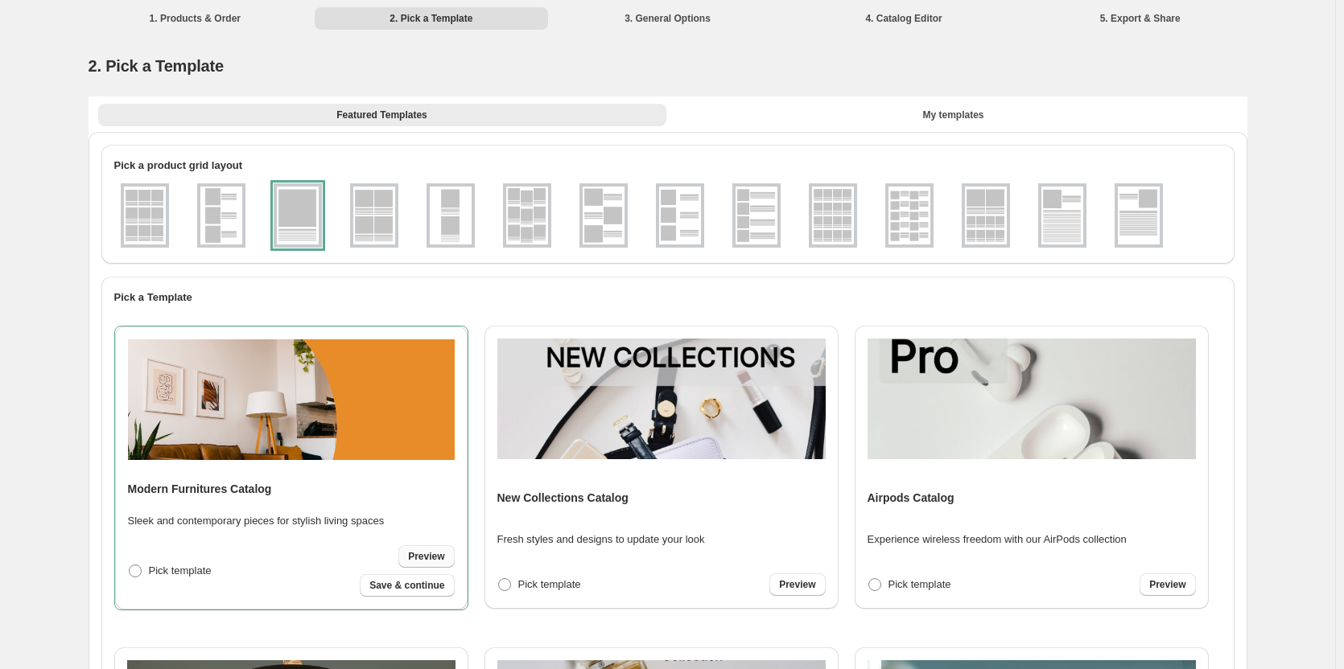
click at [437, 560] on span "Preview" at bounding box center [426, 556] width 36 height 13
